Goal: Check status: Check status

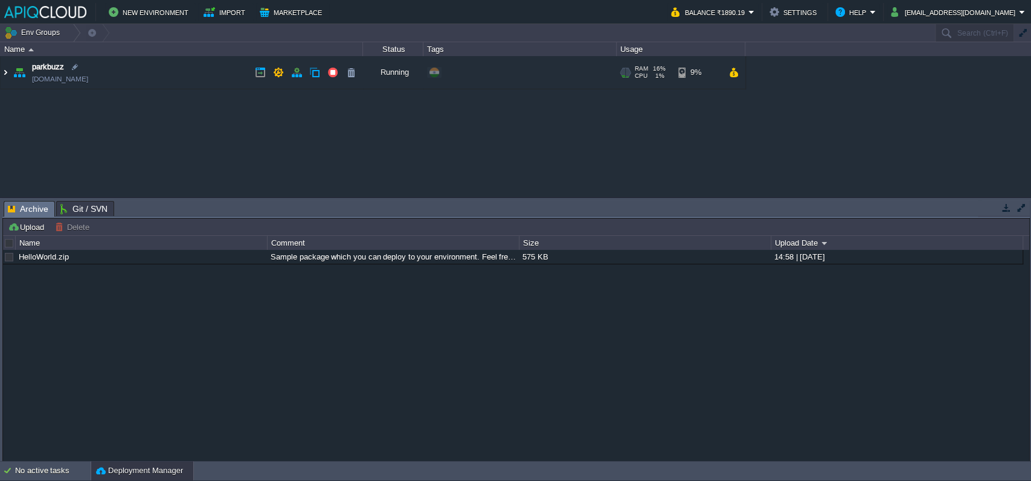
click at [5, 71] on img at bounding box center [6, 72] width 10 height 33
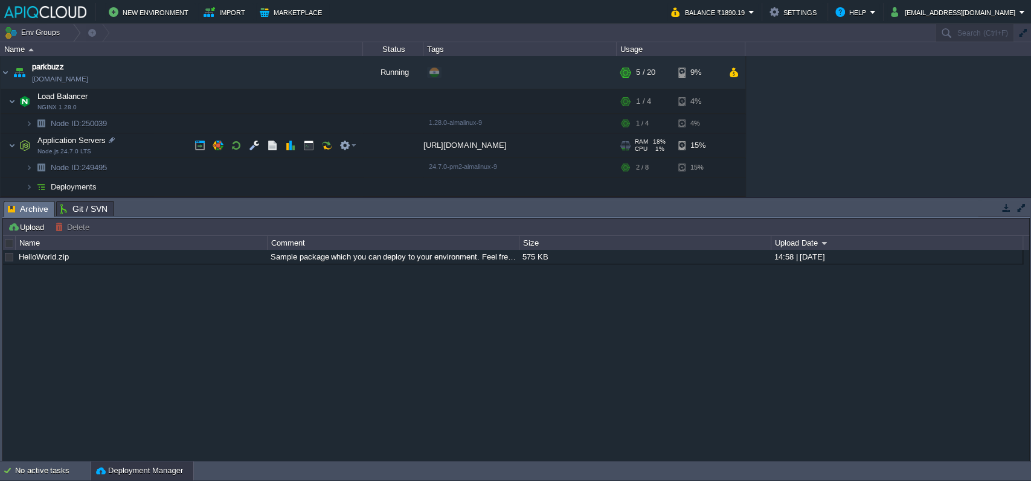
click at [482, 147] on div "[URL][DOMAIN_NAME]" at bounding box center [519, 145] width 193 height 24
click at [441, 147] on div "[URL][DOMAIN_NAME]" at bounding box center [519, 145] width 193 height 24
click at [352, 147] on em at bounding box center [347, 145] width 16 height 11
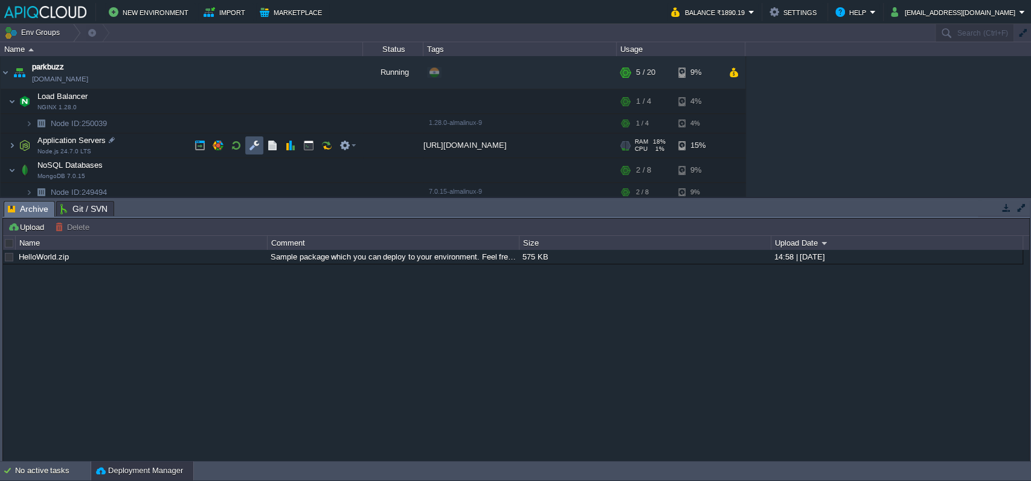
click at [254, 147] on button "button" at bounding box center [254, 145] width 11 height 11
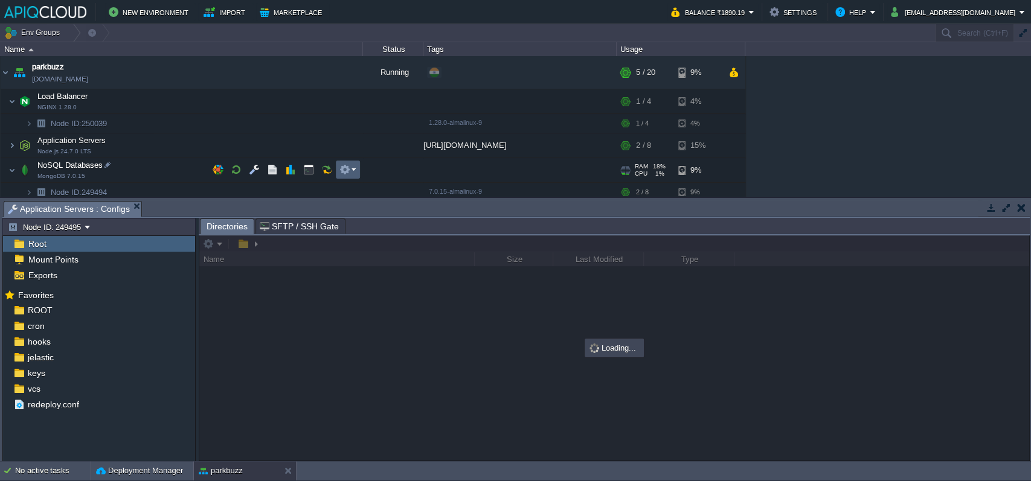
click at [348, 169] on button "button" at bounding box center [344, 169] width 11 height 11
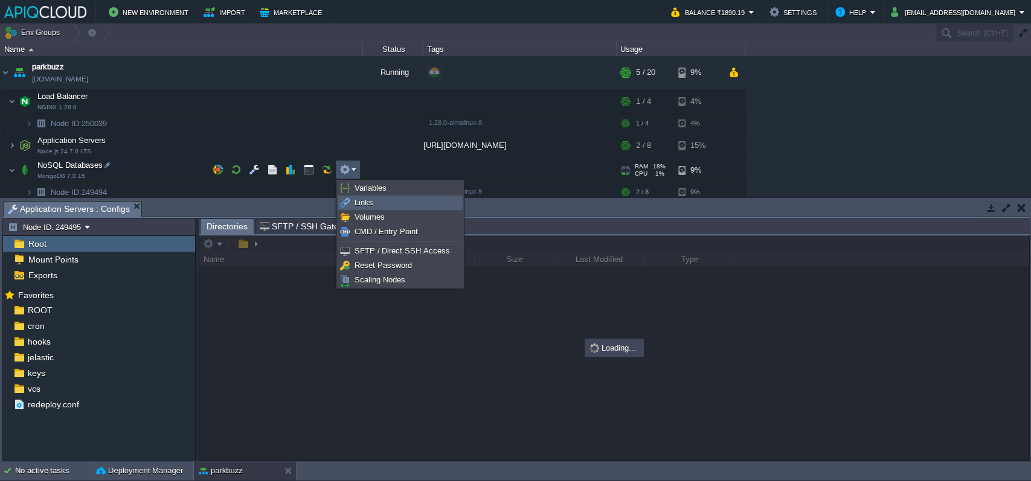
click at [364, 201] on span "Links" at bounding box center [364, 202] width 19 height 9
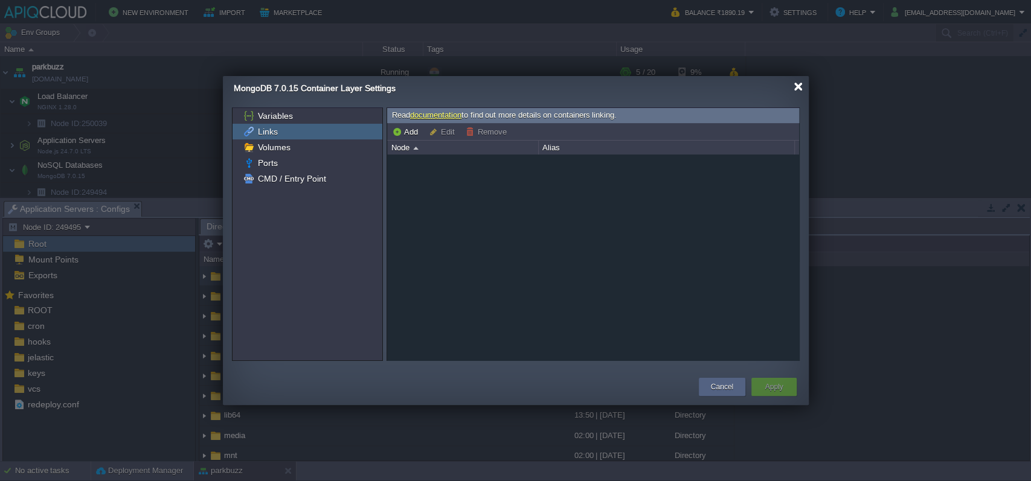
click at [797, 87] on div at bounding box center [798, 86] width 9 height 9
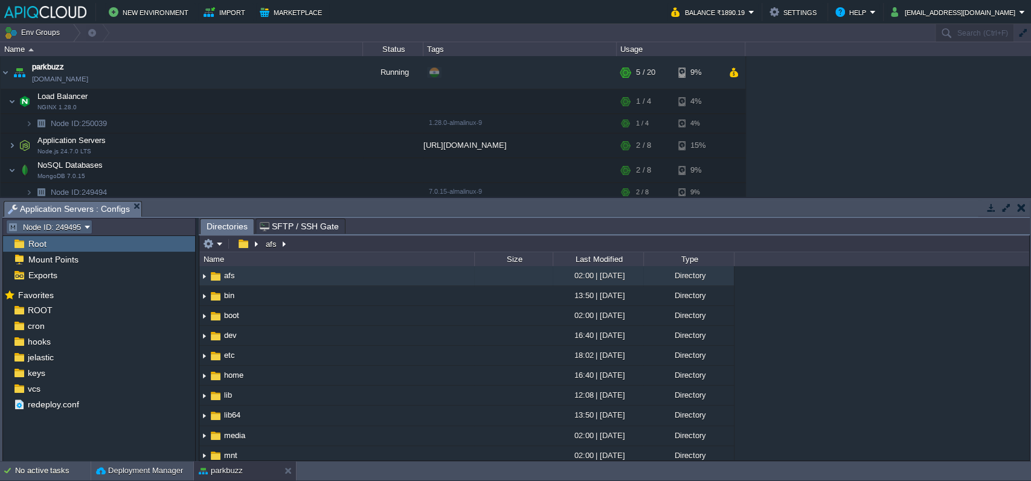
click at [91, 225] on em "Node ID: 249495" at bounding box center [49, 227] width 83 height 11
click at [102, 225] on td "Node ID: 249495" at bounding box center [99, 227] width 190 height 14
click at [275, 71] on button "button" at bounding box center [278, 72] width 11 height 11
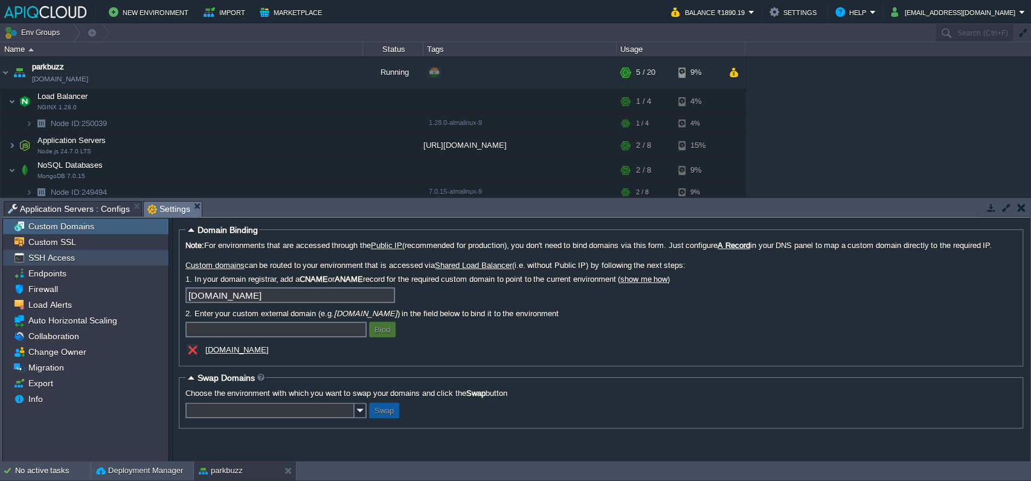
click at [101, 254] on div "SSH Access" at bounding box center [85, 258] width 165 height 16
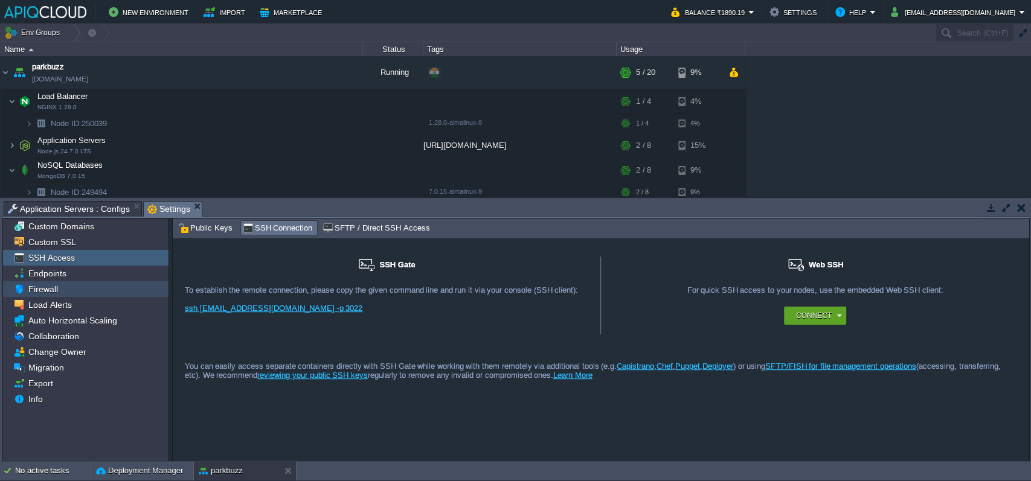
click at [79, 275] on div "Endpoints" at bounding box center [85, 274] width 165 height 16
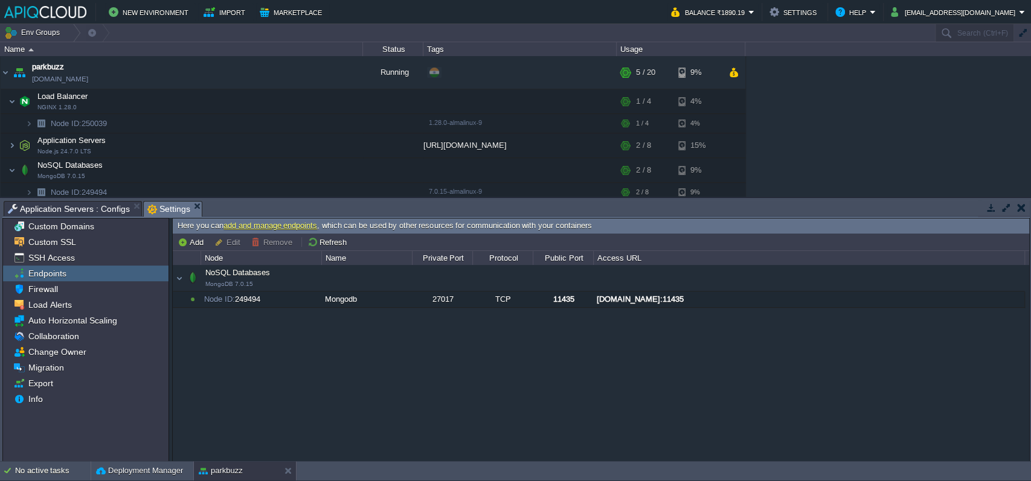
click at [262, 225] on link "add and manage endpoints" at bounding box center [270, 225] width 94 height 9
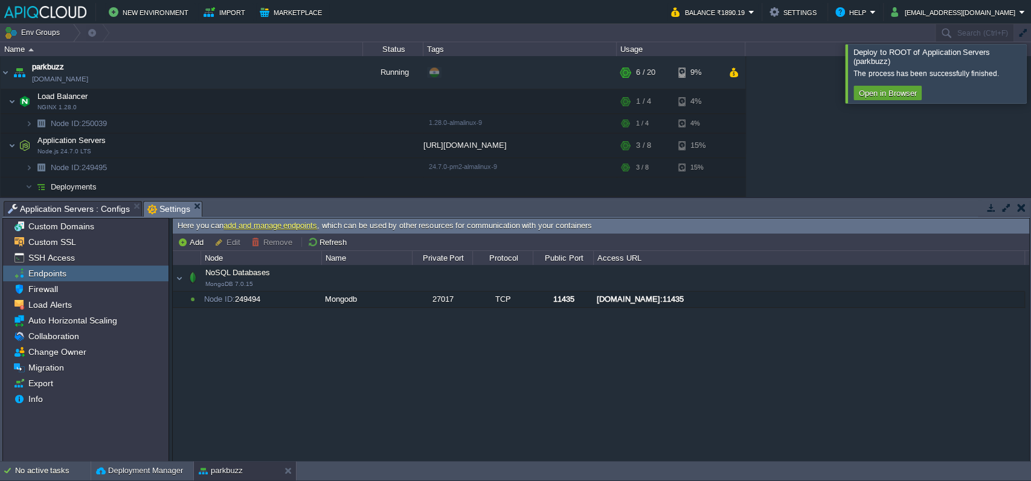
scroll to position [14, 0]
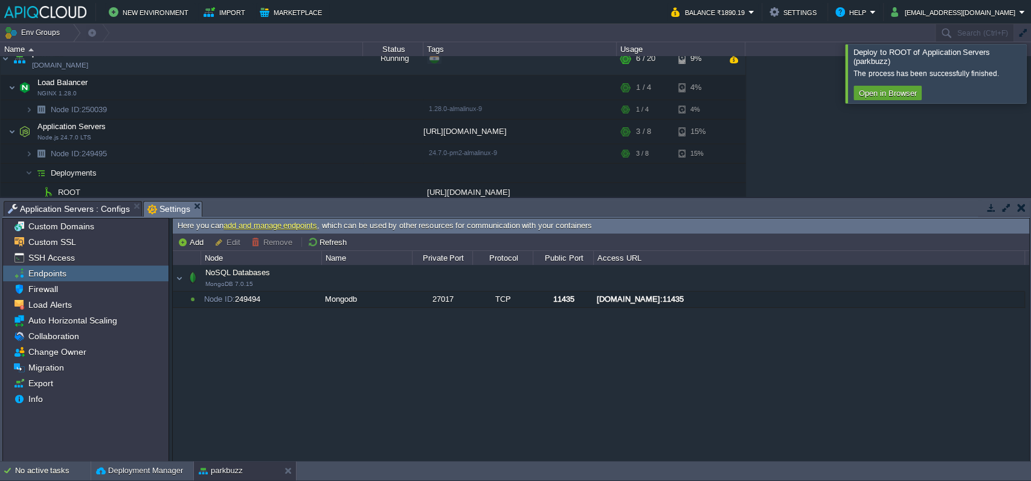
click at [371, 338] on div "NoSQL Databases MongoDB 7.0.15 NoSQL Databases MongoDB 7.0.15 Node ID: 249494 M…" at bounding box center [601, 363] width 856 height 196
click at [170, 208] on span "Settings" at bounding box center [168, 209] width 43 height 15
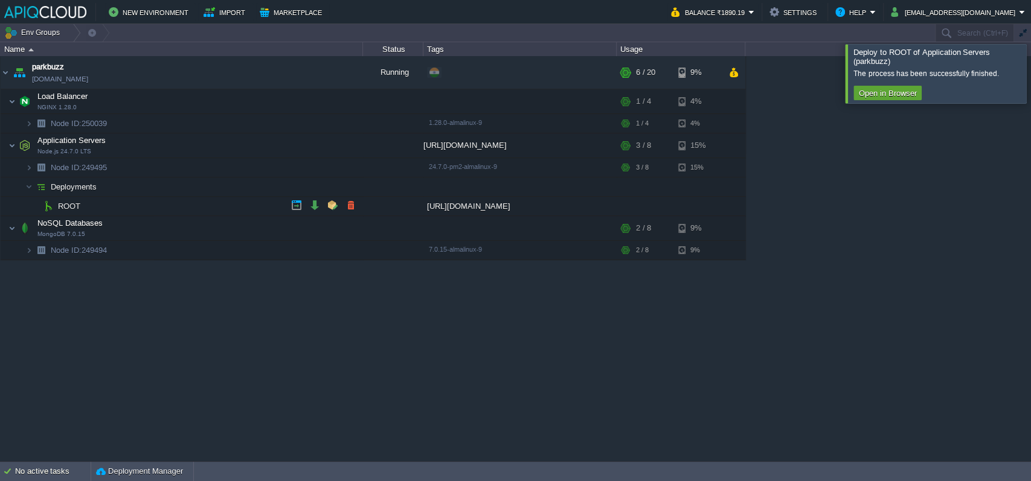
scroll to position [0, 0]
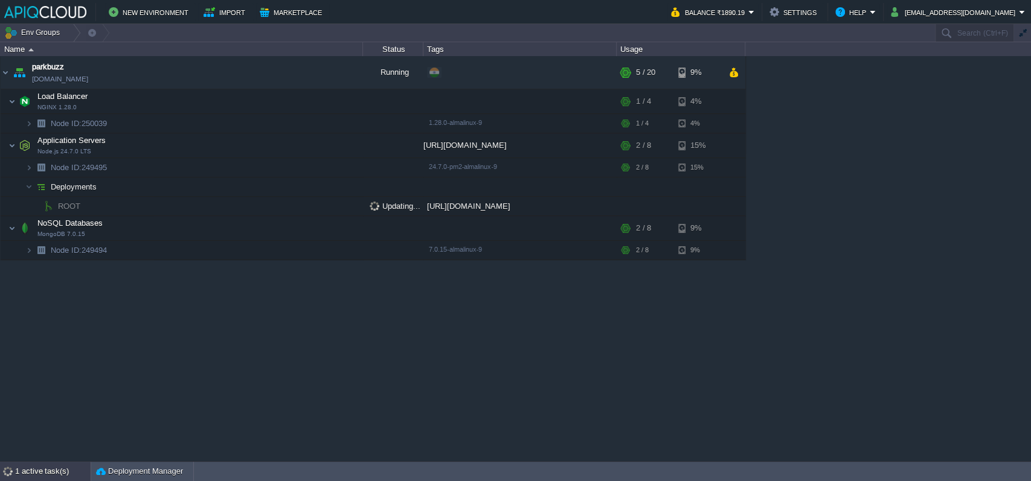
click at [43, 469] on div "1 active task(s)" at bounding box center [52, 471] width 75 height 19
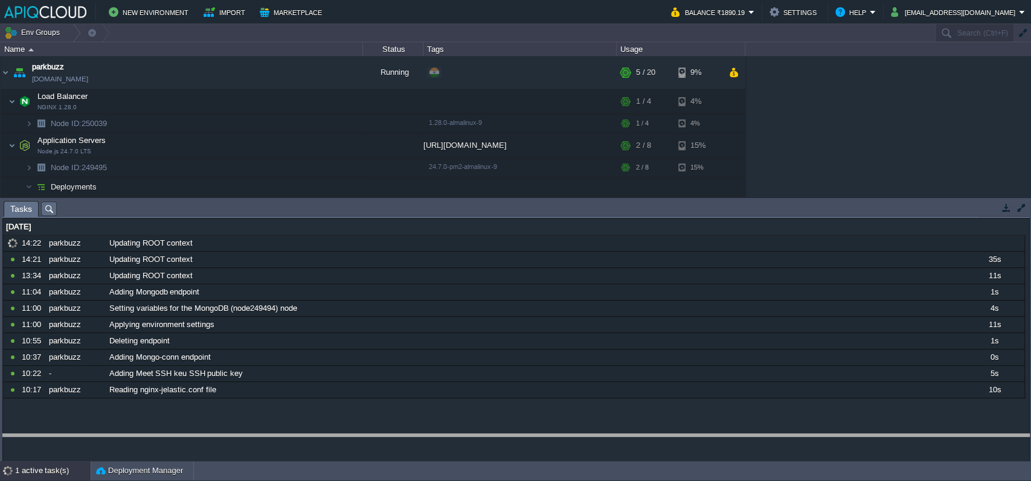
drag, startPoint x: 298, startPoint y: 213, endPoint x: 295, endPoint y: 445, distance: 232.5
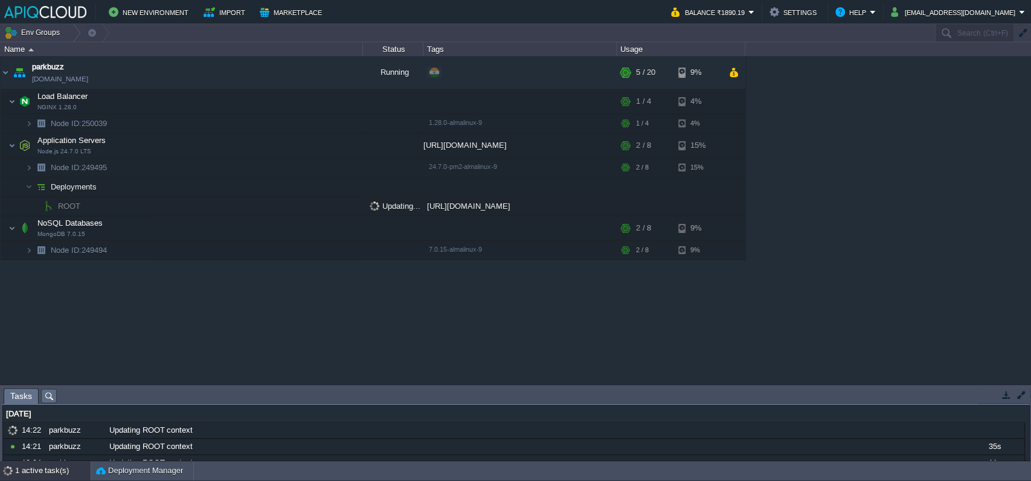
click at [359, 332] on div "parkbuzz [DOMAIN_NAME] Running + Add to Env Group RAM 15% CPU 8% 5 / 20 9% Load…" at bounding box center [515, 220] width 1031 height 328
